Goal: Check status

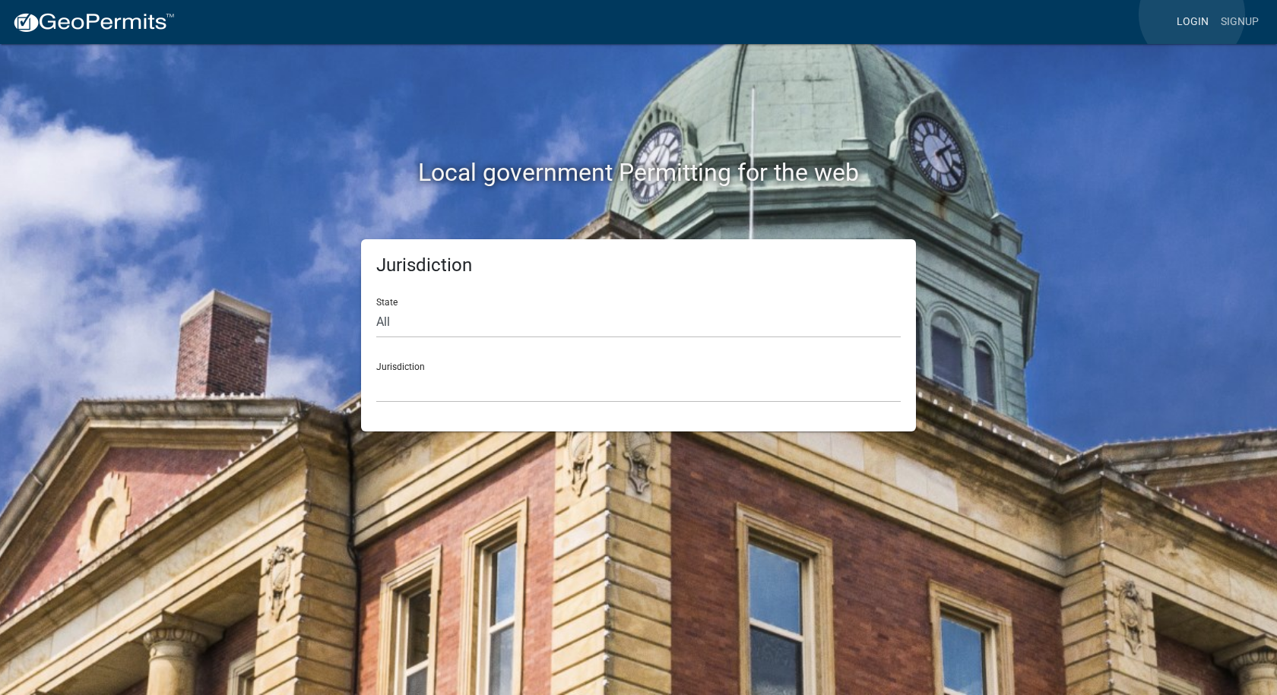
click at [1192, 14] on link "Login" at bounding box center [1193, 22] width 44 height 29
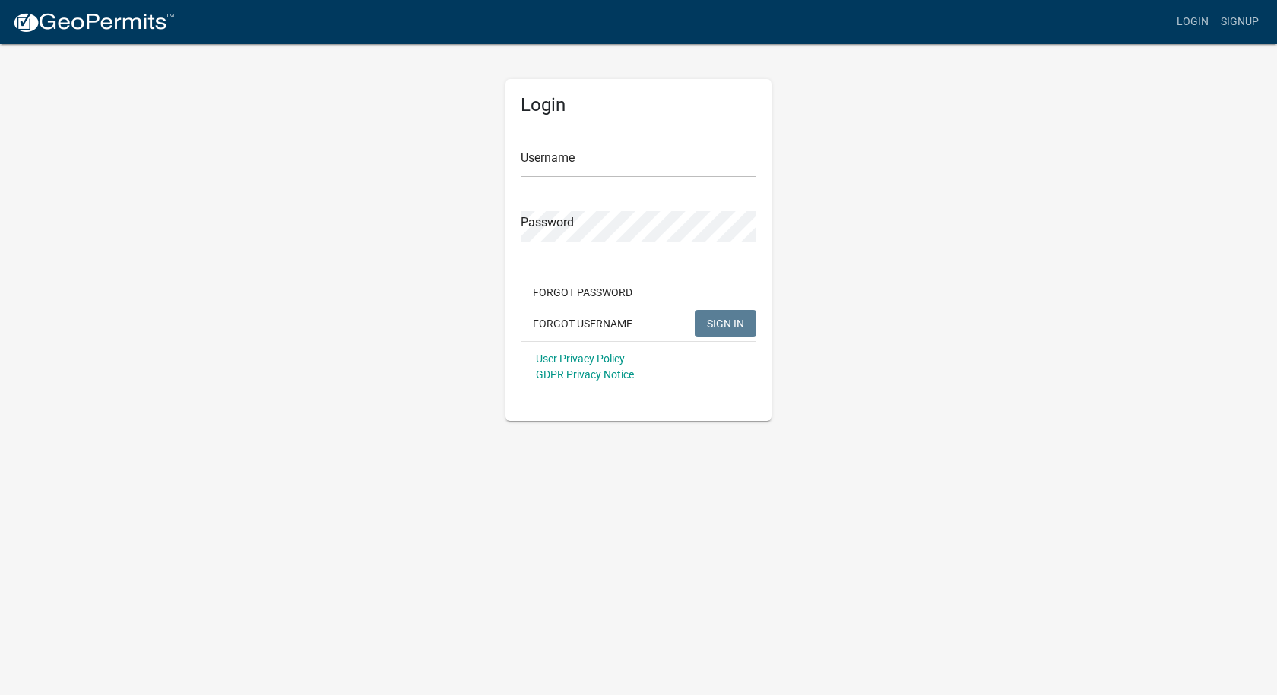
click at [743, 147] on div "Username" at bounding box center [639, 151] width 236 height 52
click at [730, 153] on input "Username" at bounding box center [639, 162] width 236 height 31
type input "[PERSON_NAME][EMAIL_ADDRESS][PERSON_NAME][DOMAIN_NAME]"
click at [695, 310] on button "SIGN IN" at bounding box center [726, 323] width 62 height 27
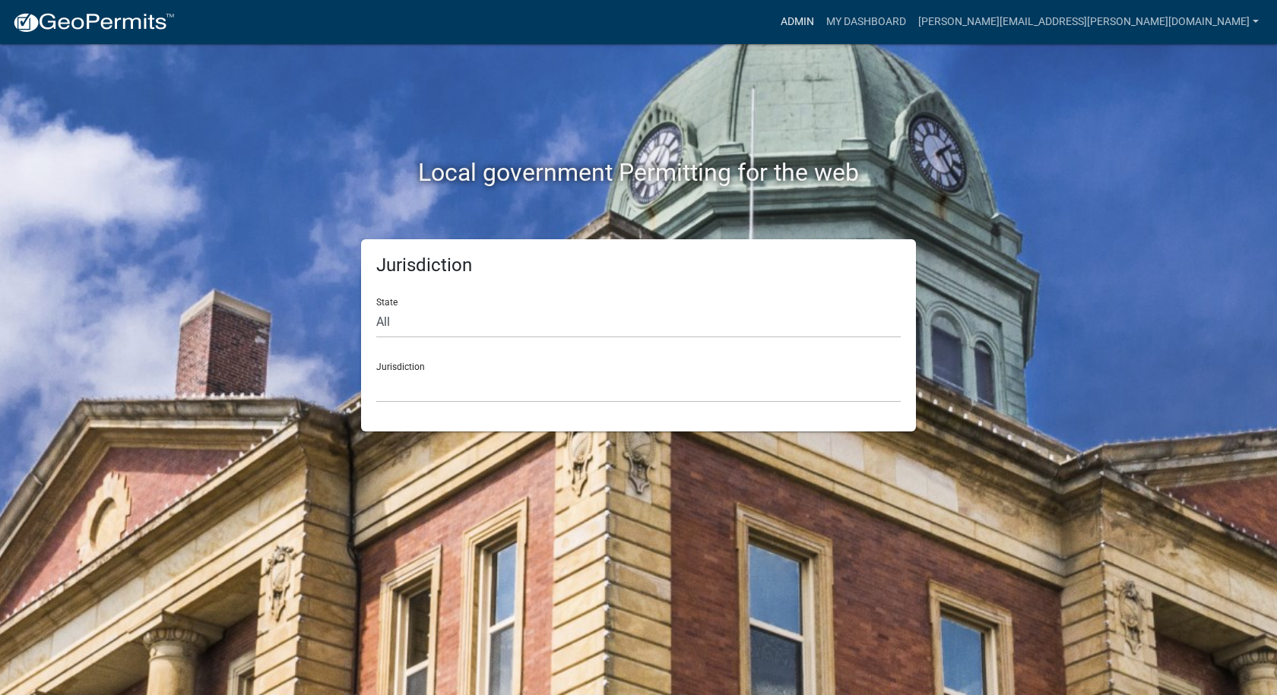
click at [820, 20] on link "Admin" at bounding box center [798, 22] width 46 height 29
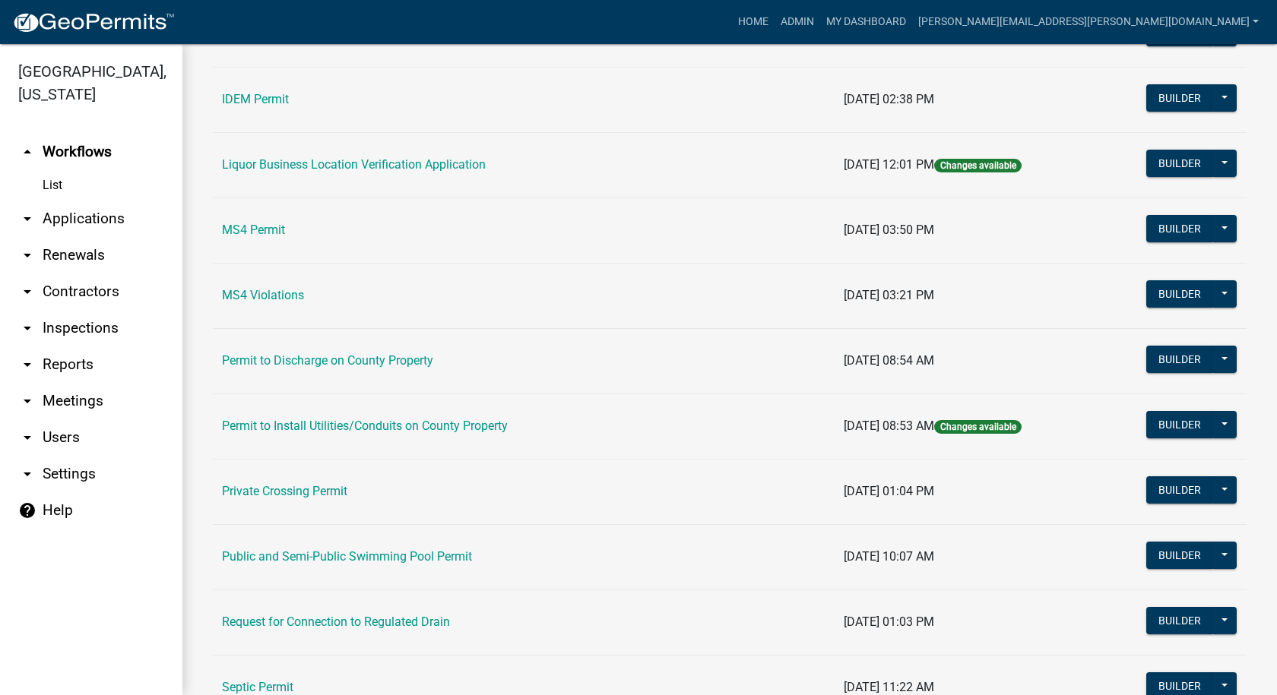
scroll to position [1310, 0]
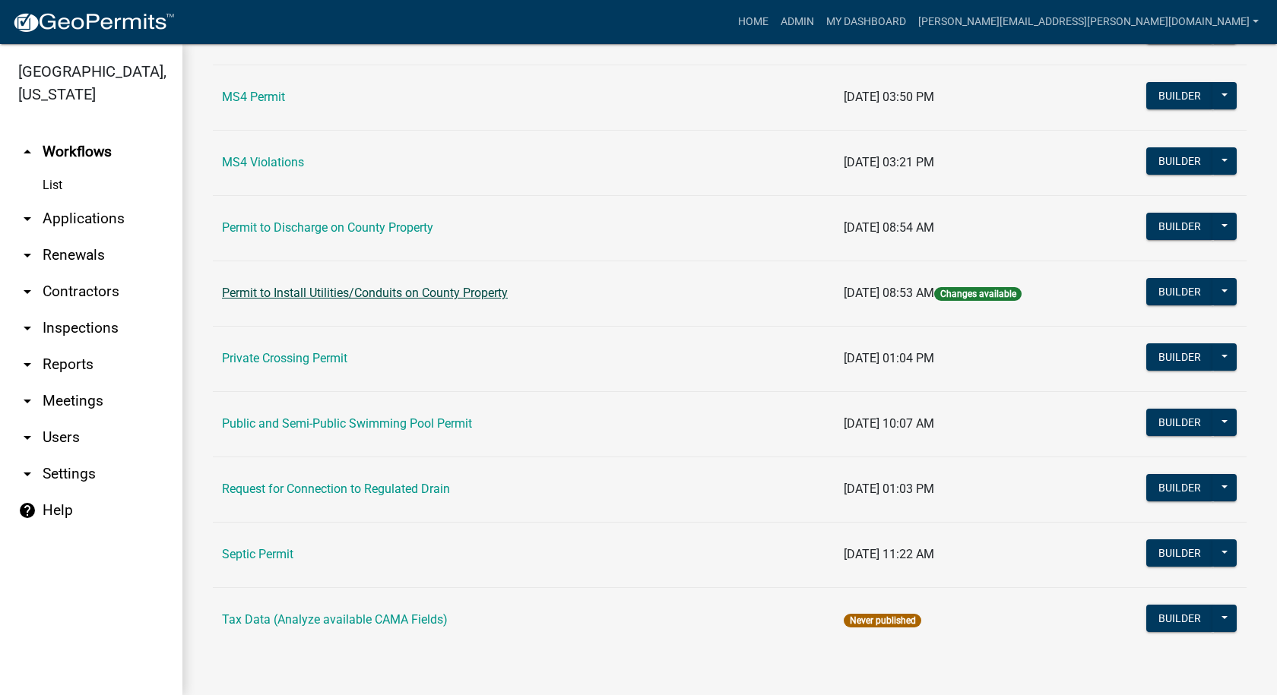
click at [360, 287] on link "Permit to Install Utilities/Conduits on County Property" at bounding box center [365, 293] width 286 height 14
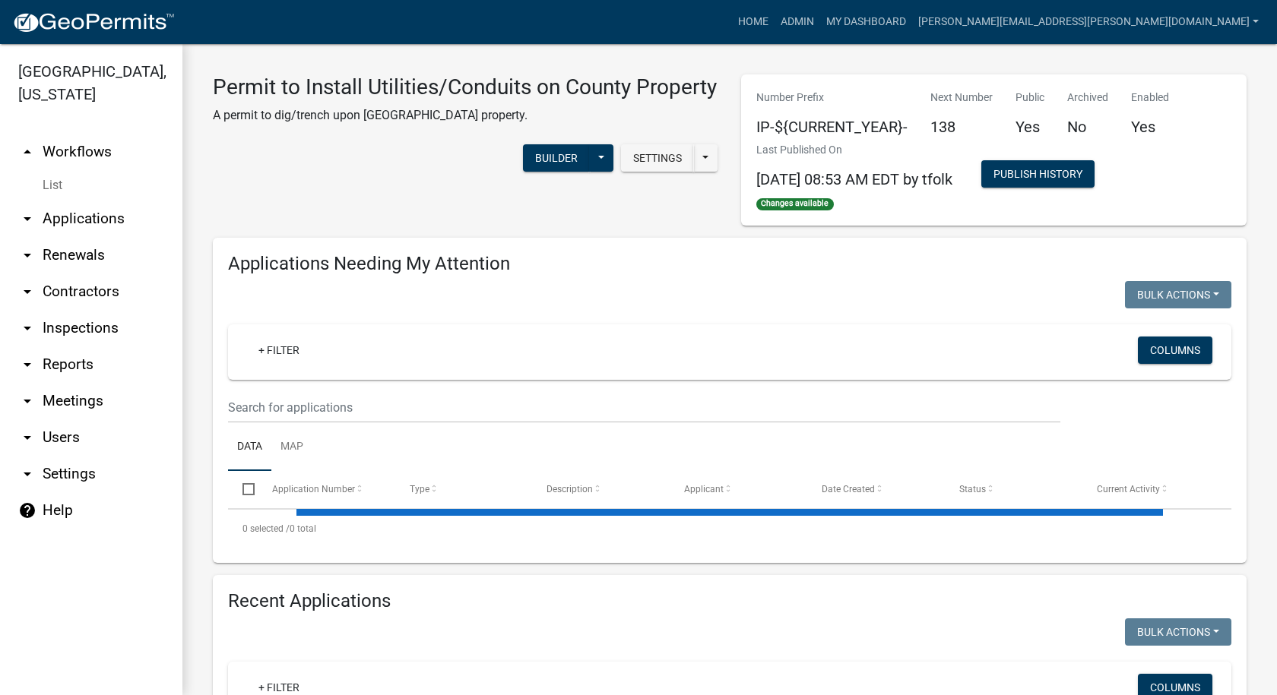
select select "1: 25"
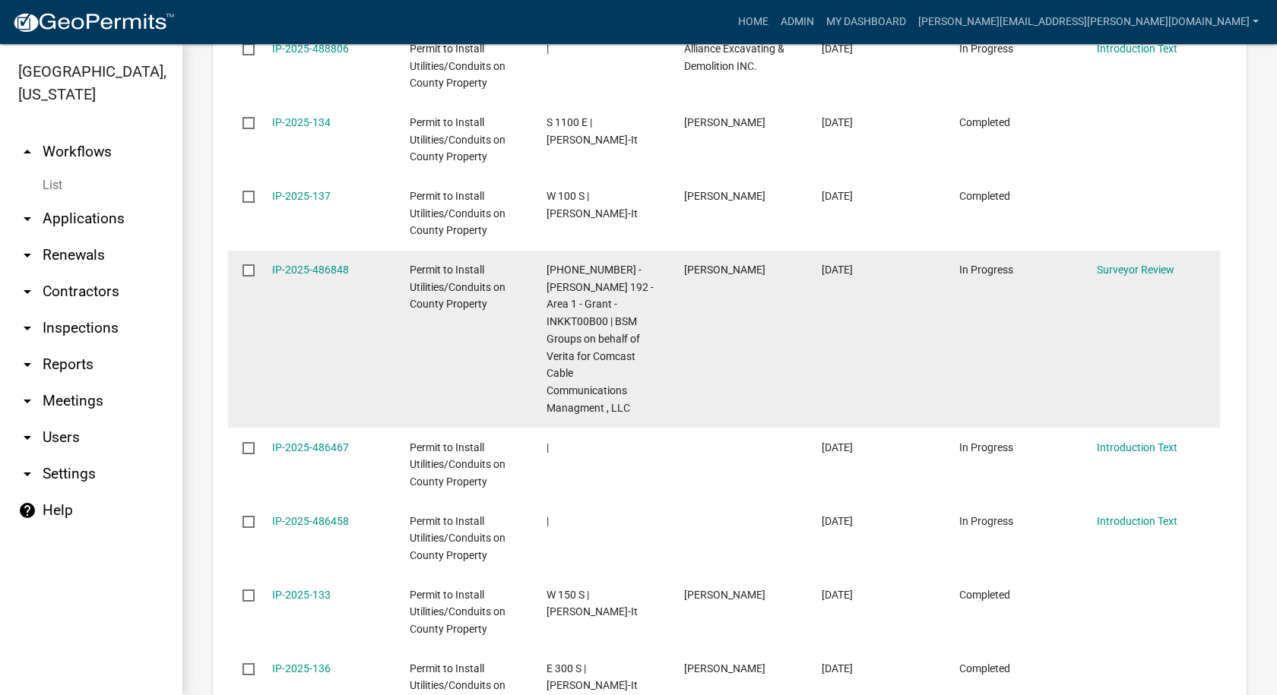
scroll to position [760, 0]
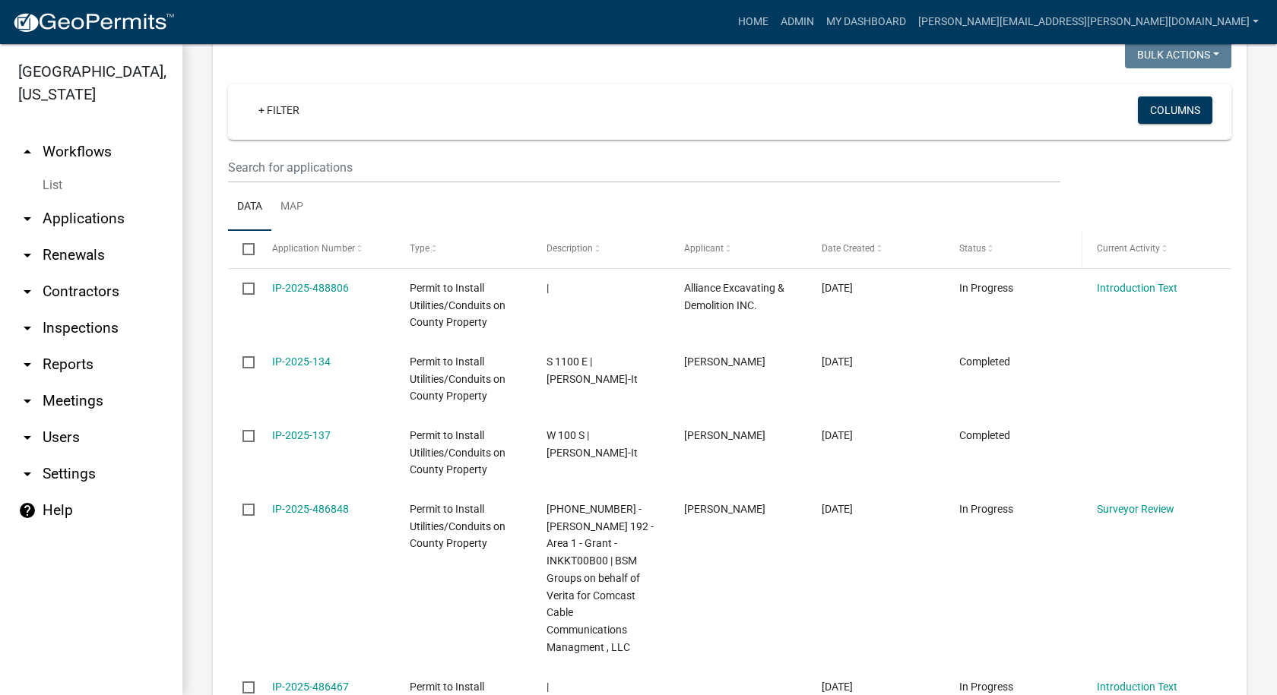
click at [984, 243] on span "Status" at bounding box center [972, 248] width 27 height 11
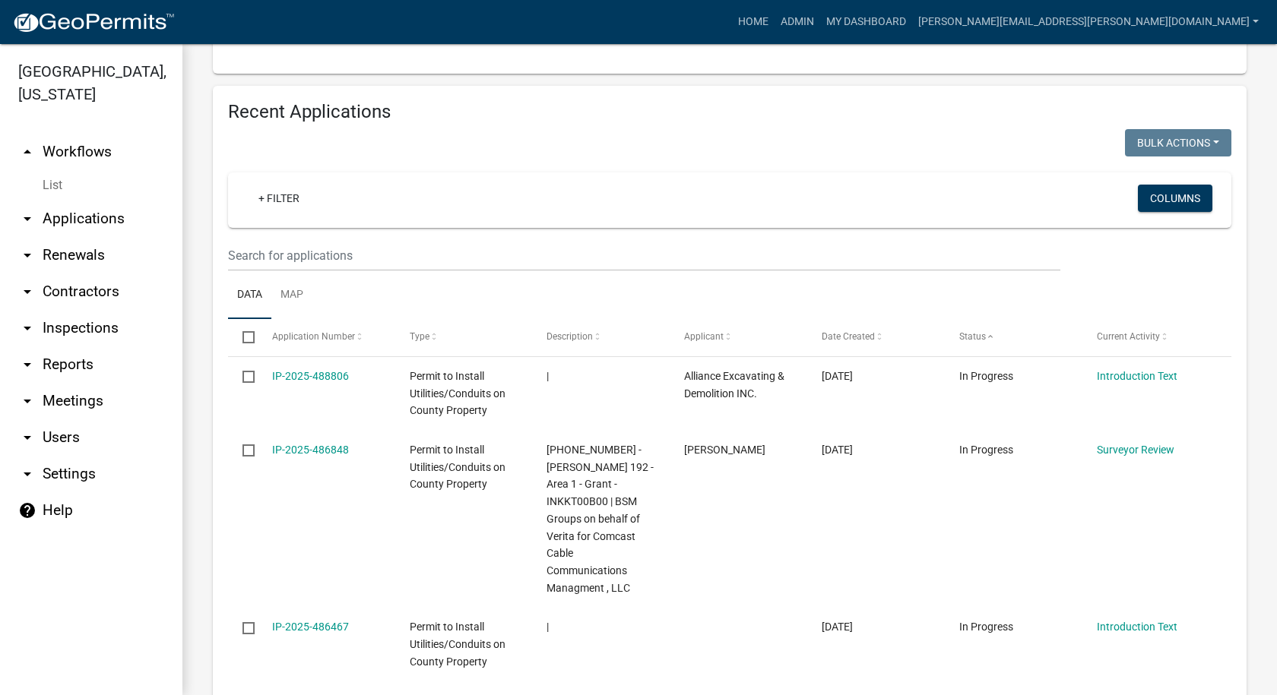
scroll to position [520, 0]
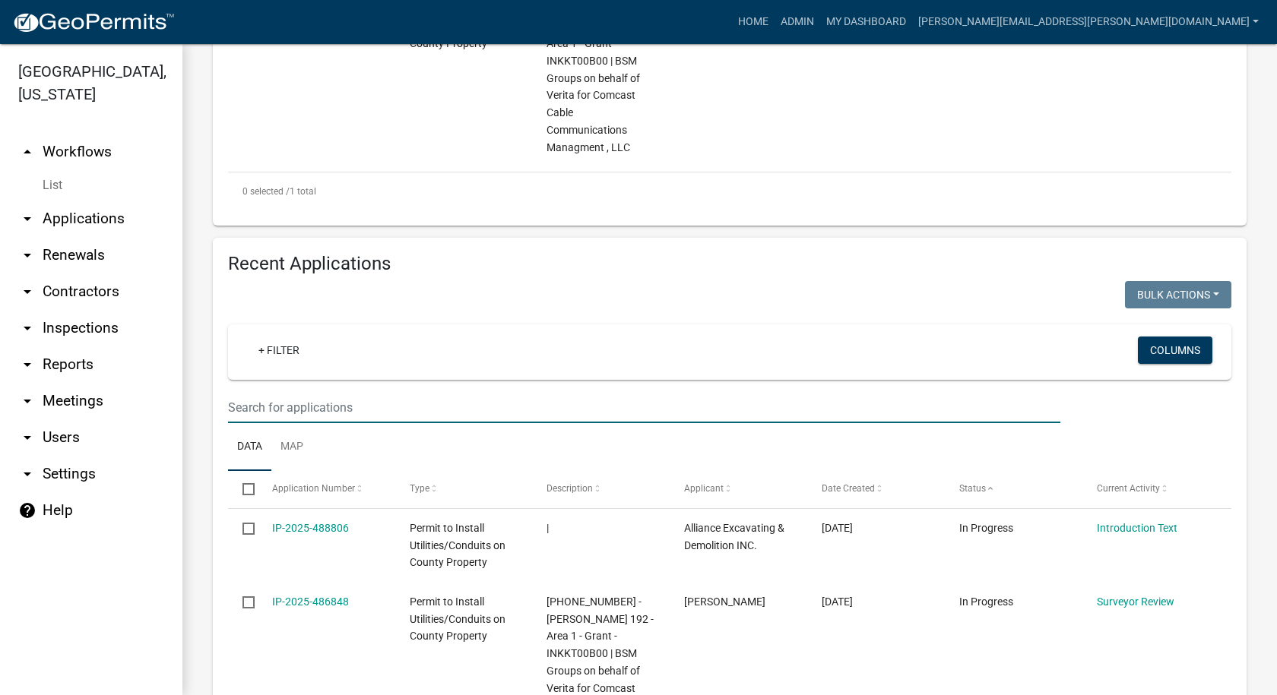
click at [379, 392] on input "text" at bounding box center [644, 407] width 832 height 31
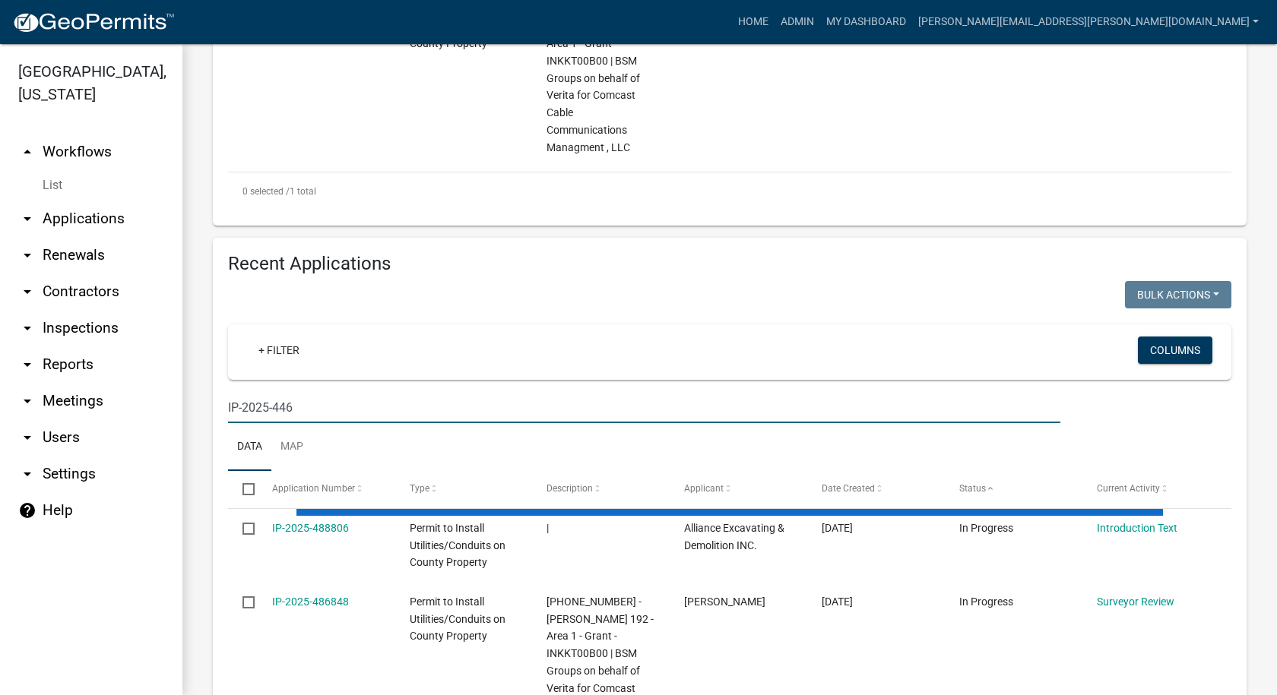
scroll to position [496, 0]
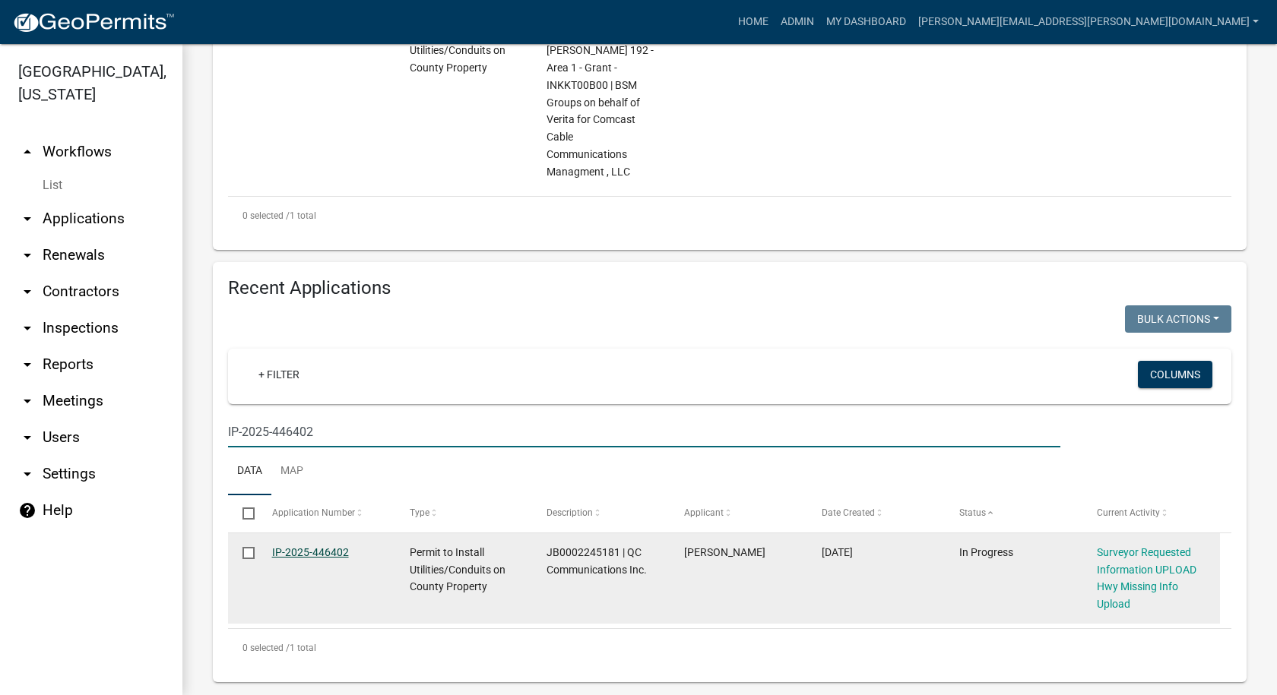
type input "IP-2025-446402"
click at [301, 547] on link "IP-2025-446402" at bounding box center [310, 553] width 77 height 12
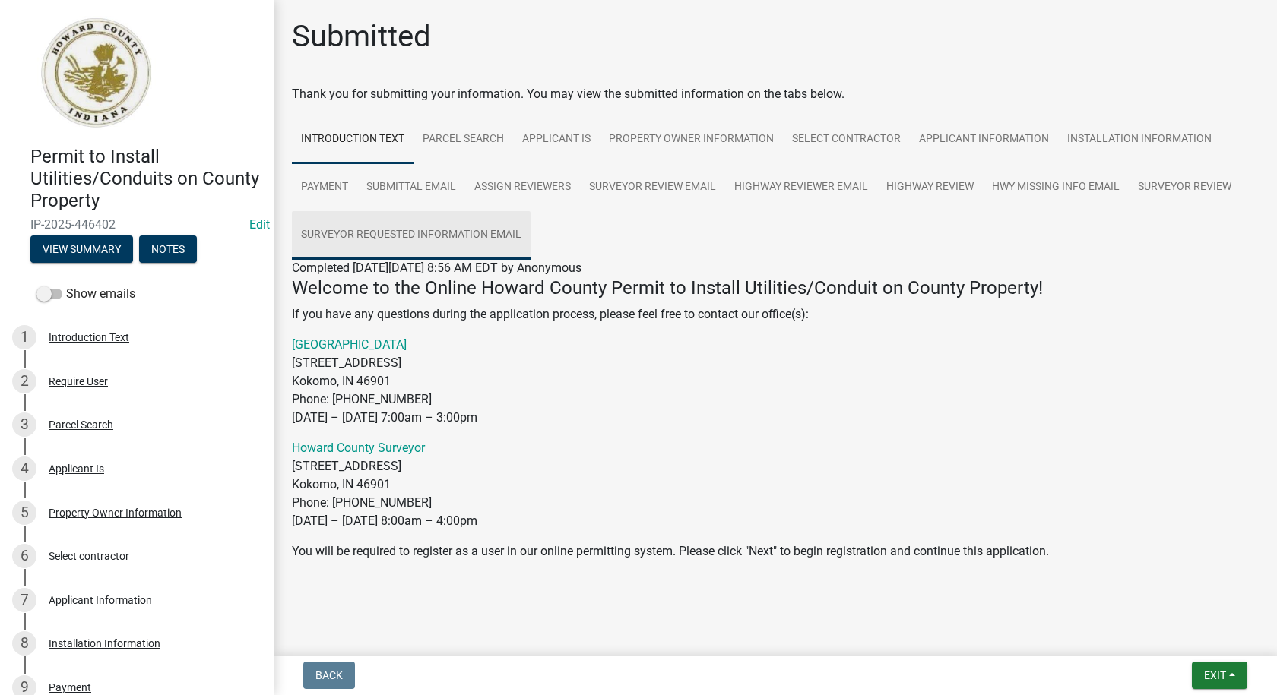
click at [381, 233] on link "Surveyor REQUESTED Information Email" at bounding box center [411, 235] width 239 height 49
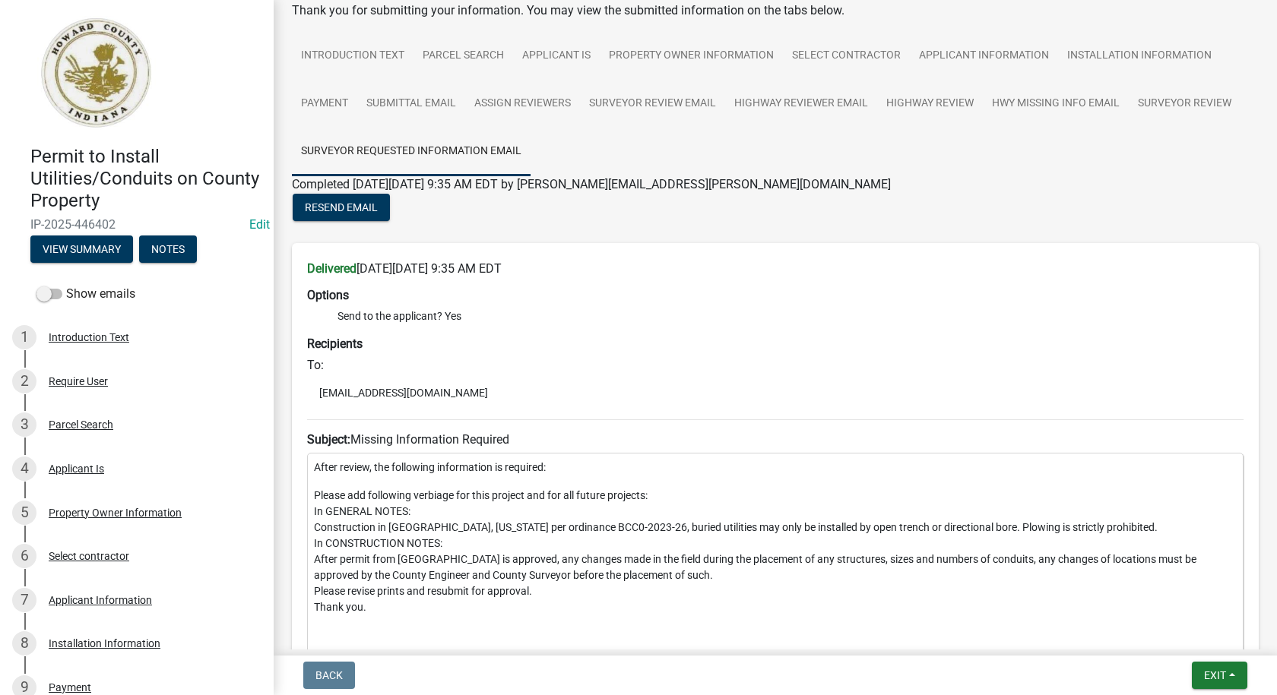
scroll to position [152, 0]
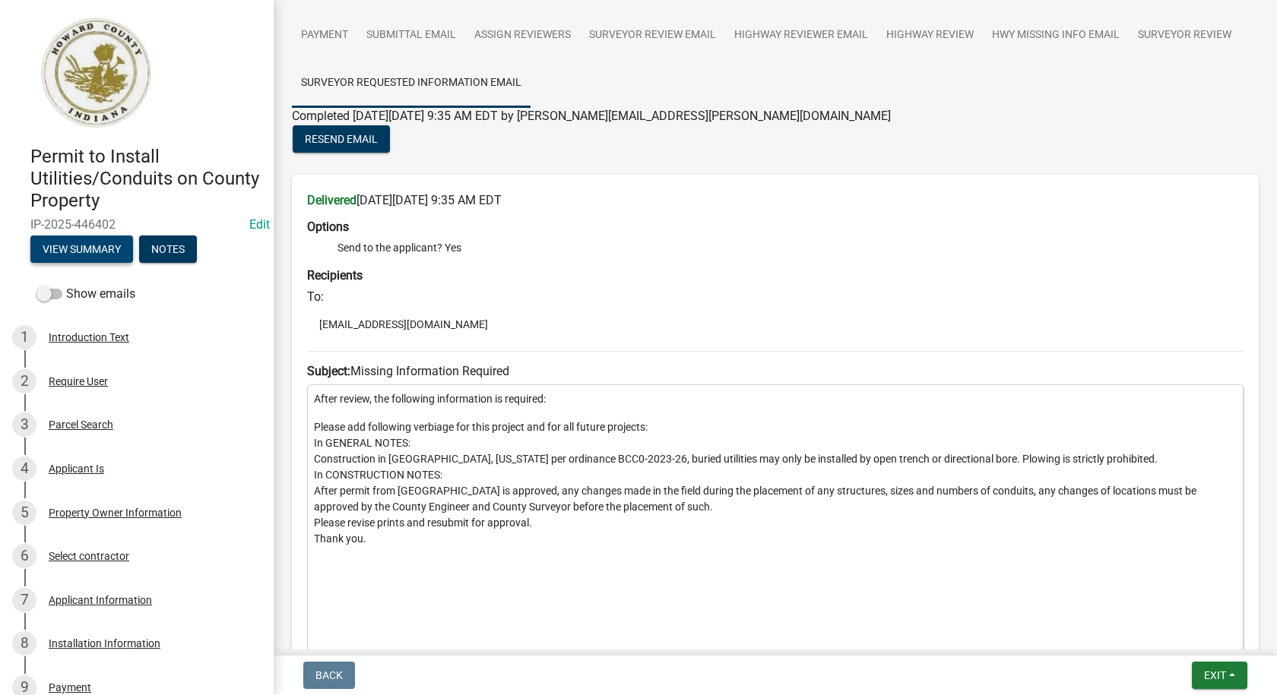
click at [69, 247] on button "View Summary" at bounding box center [81, 249] width 103 height 27
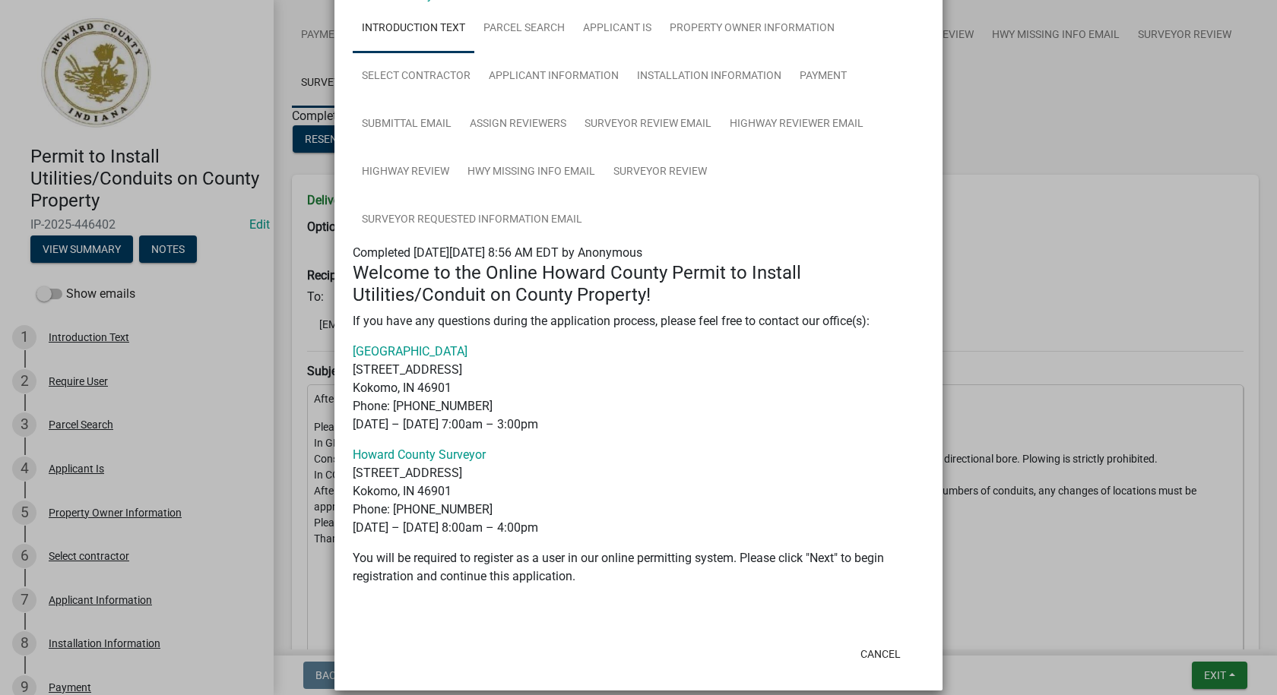
scroll to position [112, 0]
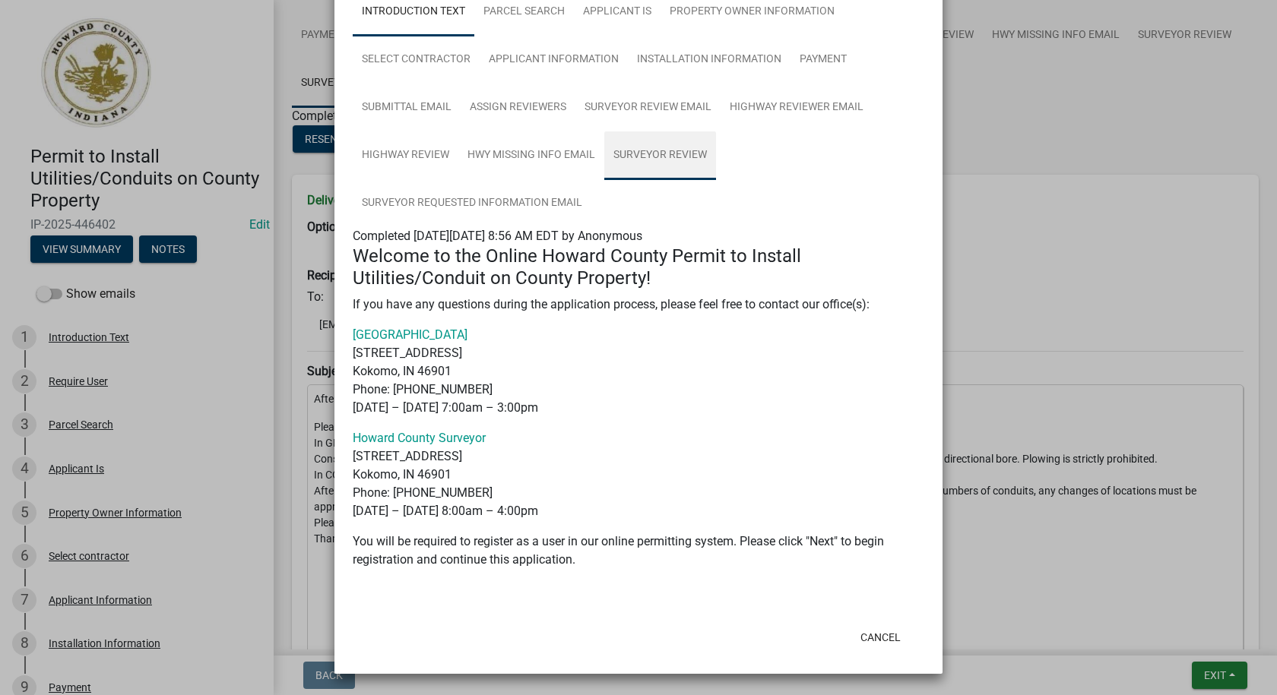
click at [661, 151] on link "Surveyor Review" at bounding box center [660, 155] width 112 height 49
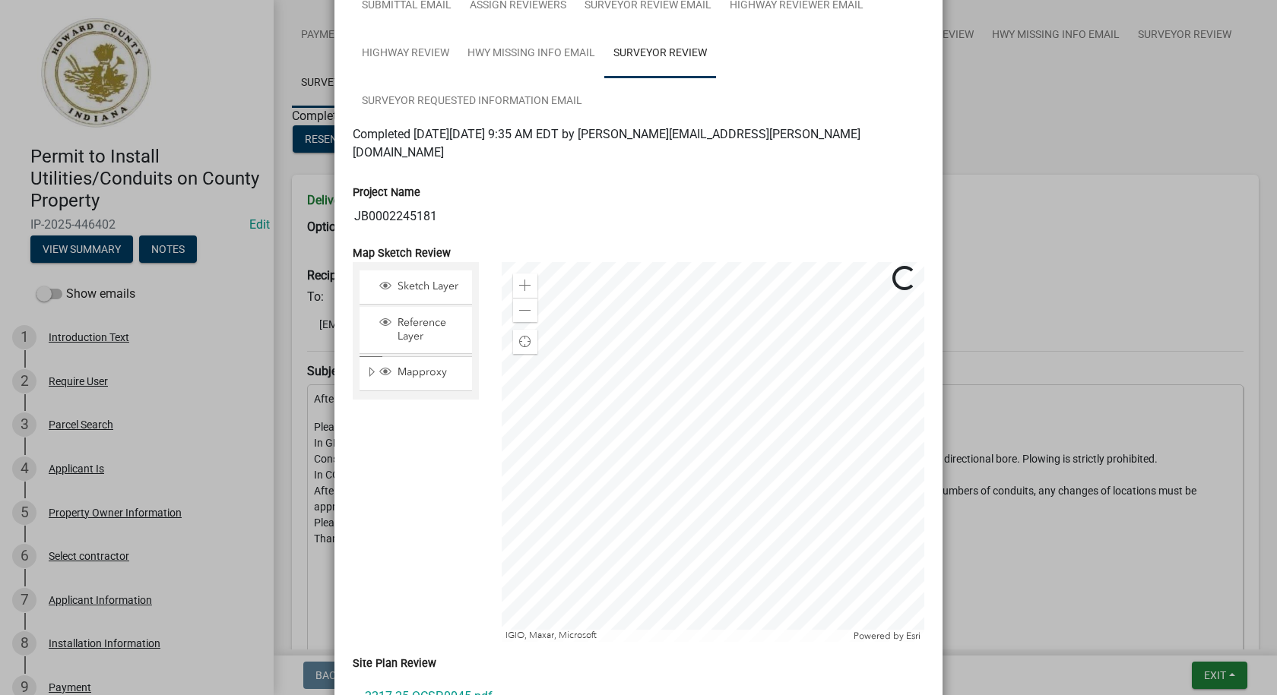
scroll to position [304, 0]
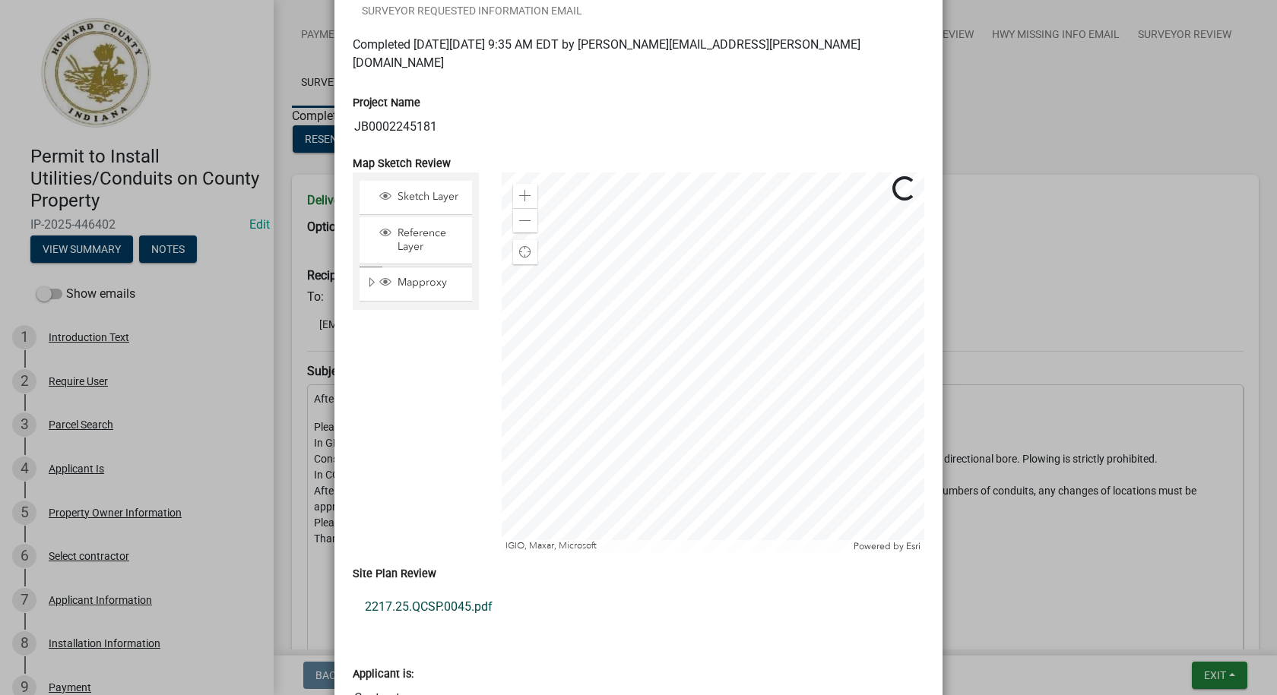
click at [448, 589] on link "2217.25.QCSP.0045.pdf" at bounding box center [639, 607] width 572 height 36
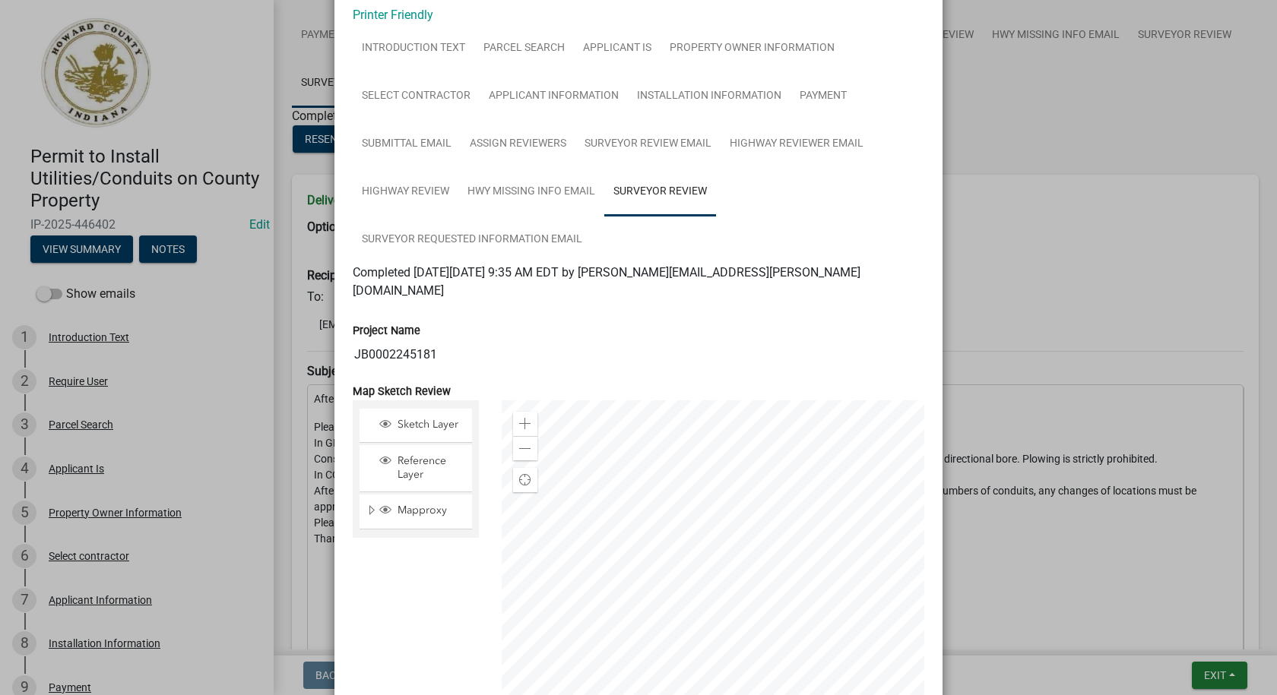
scroll to position [0, 0]
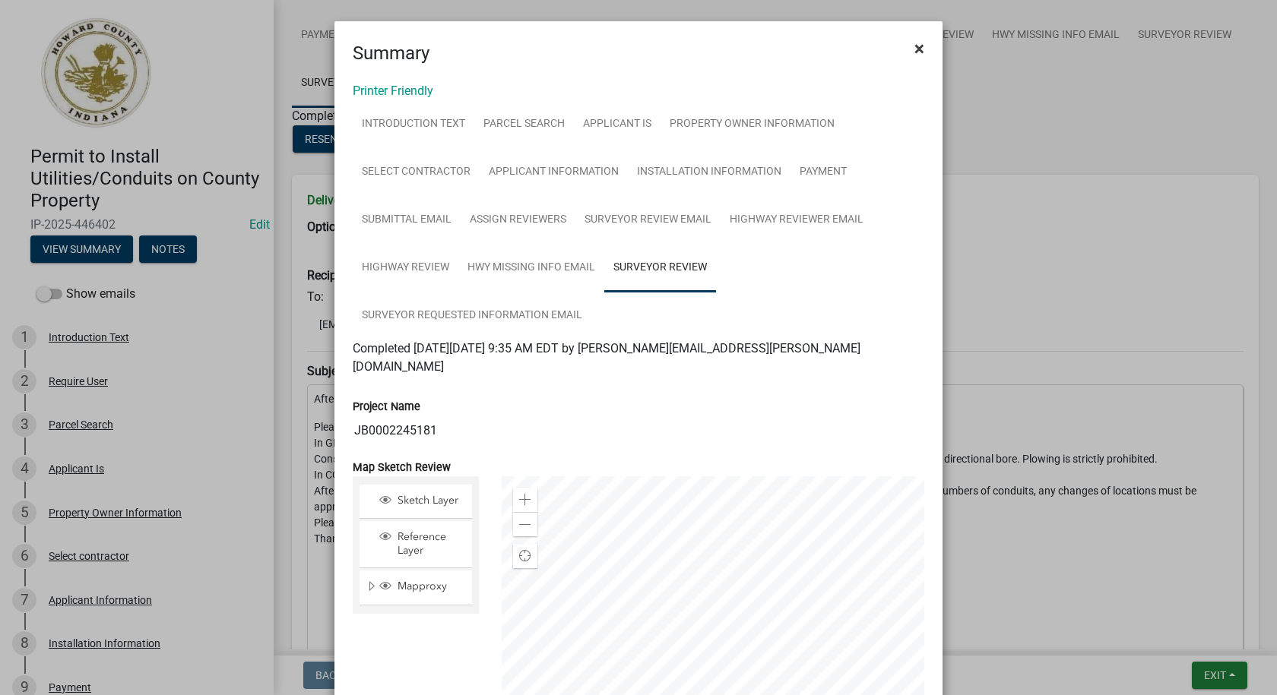
click at [914, 50] on span "×" at bounding box center [919, 48] width 10 height 21
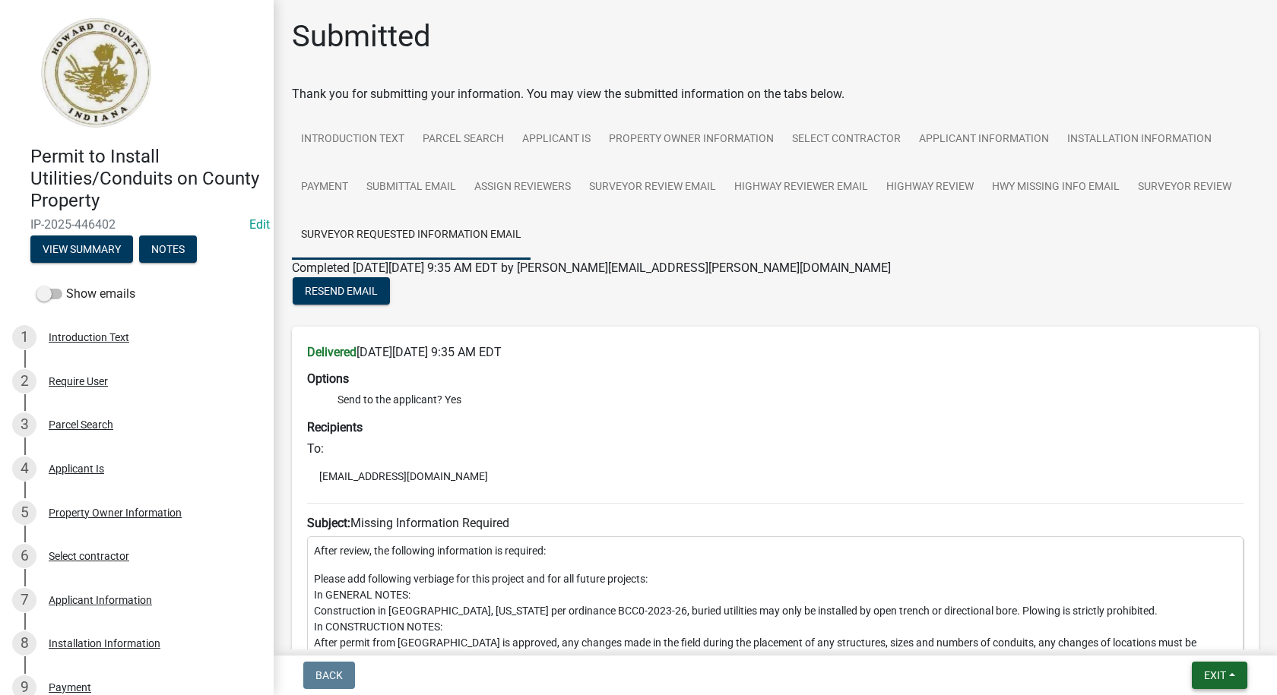
click at [1233, 673] on button "Exit" at bounding box center [1219, 675] width 55 height 27
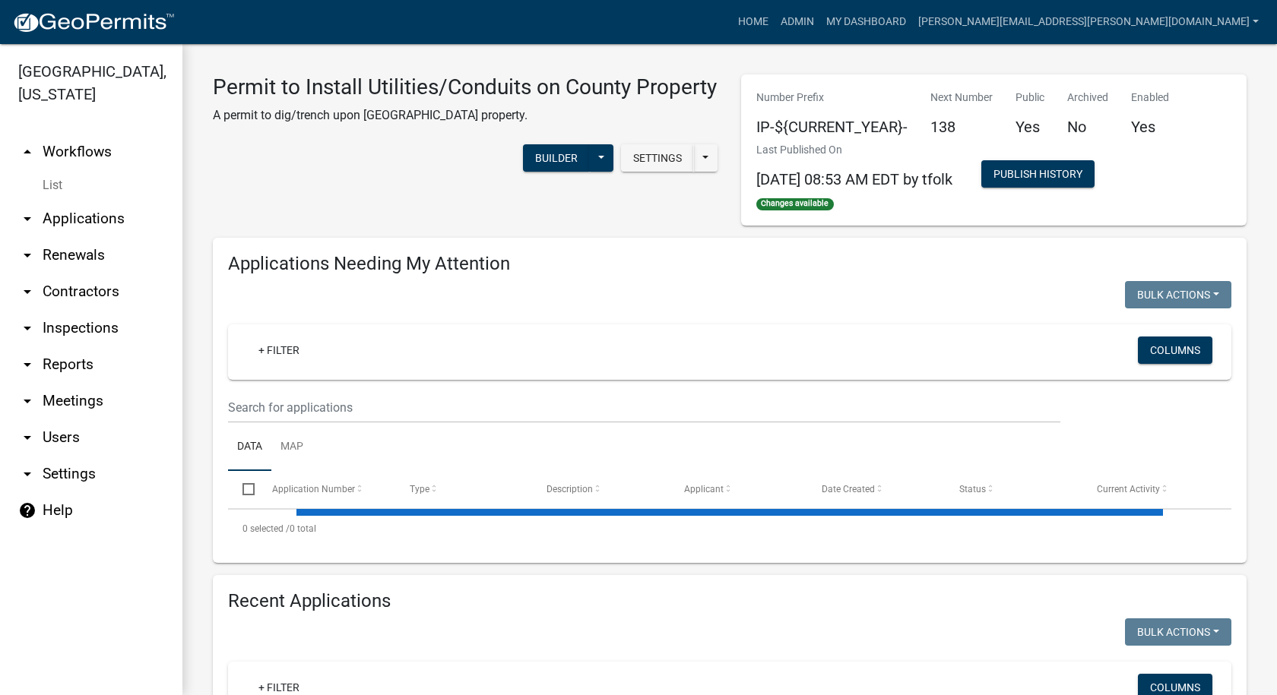
select select "1: 25"
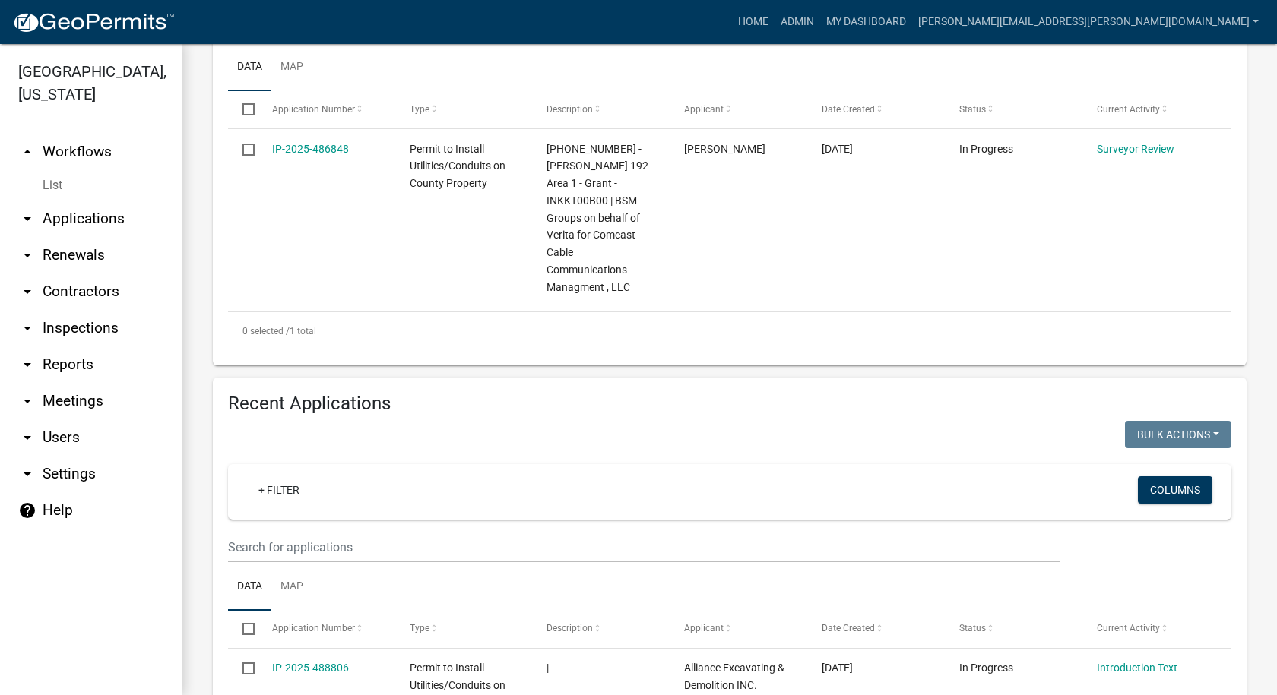
scroll to position [76, 0]
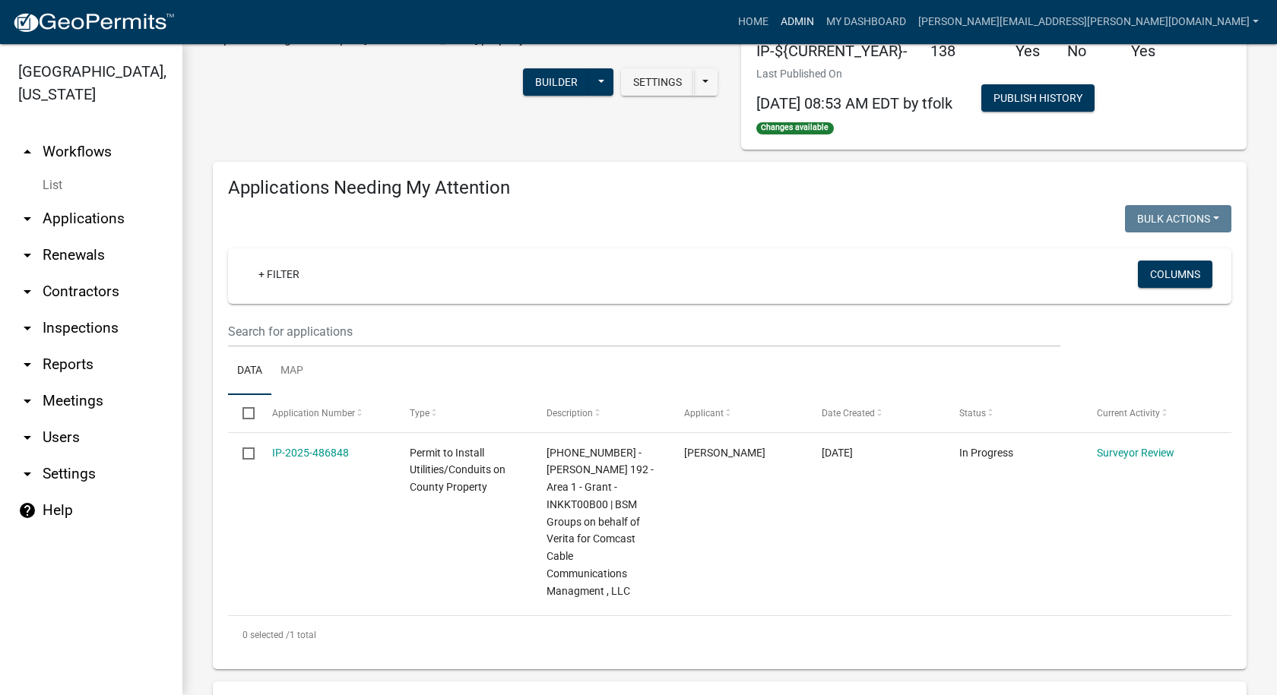
click at [820, 21] on link "Admin" at bounding box center [798, 22] width 46 height 29
